Goal: Use online tool/utility: Use online tool/utility

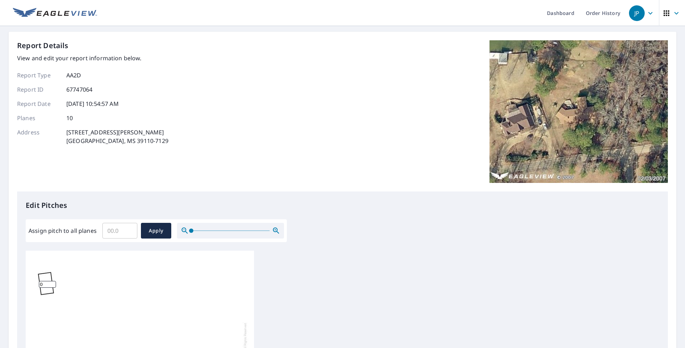
click at [107, 234] on input "Assign pitch to all planes" at bounding box center [119, 231] width 35 height 20
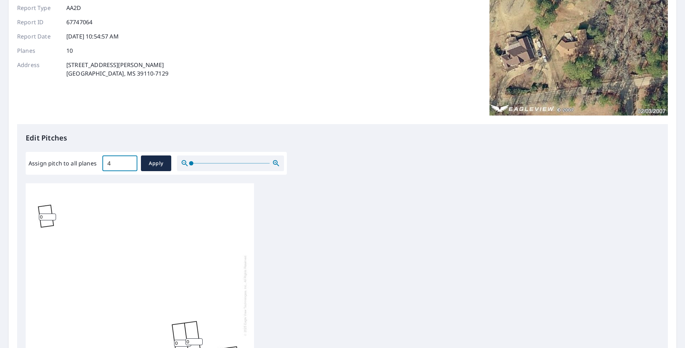
scroll to position [71, 0]
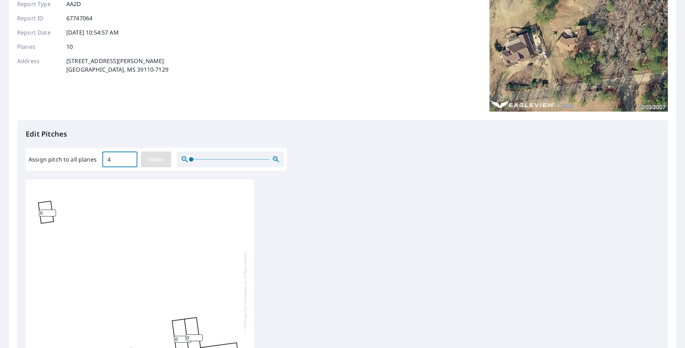
type input "4"
click at [154, 161] on span "Apply" at bounding box center [156, 159] width 19 height 9
type input "4"
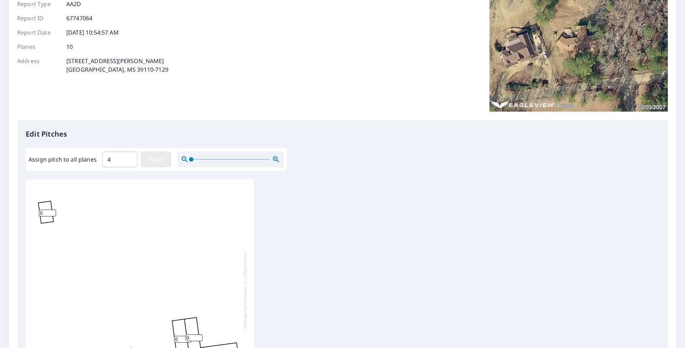
type input "4"
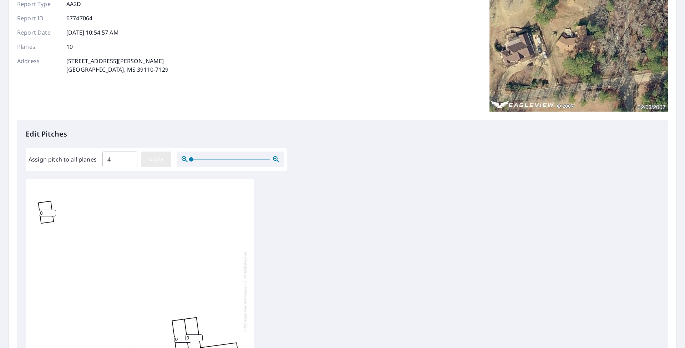
type input "4"
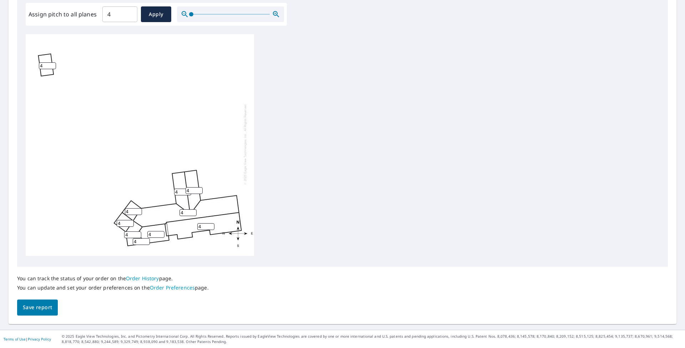
click at [39, 302] on span "Save report" at bounding box center [37, 307] width 29 height 9
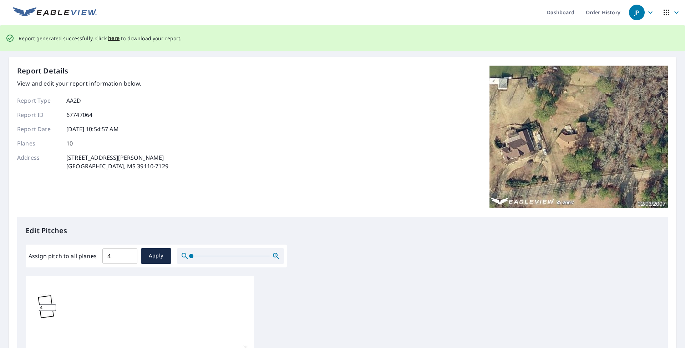
scroll to position [0, 0]
click at [110, 39] on span "here" at bounding box center [114, 39] width 12 height 9
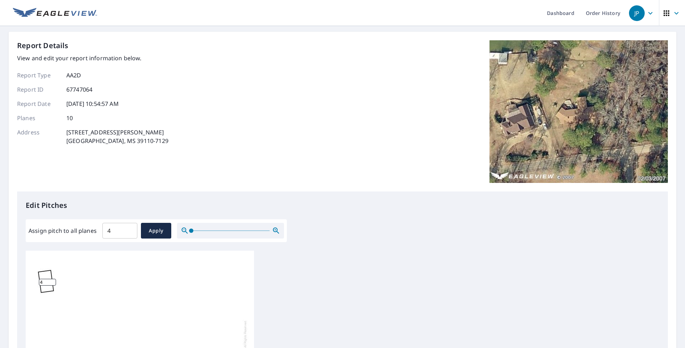
click at [317, 211] on p "Edit Pitches" at bounding box center [343, 205] width 634 height 11
